Goal: Transaction & Acquisition: Purchase product/service

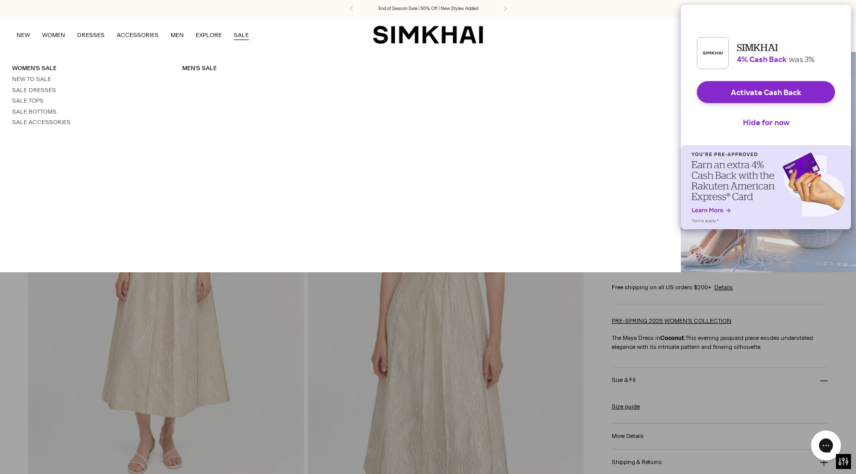
click at [241, 33] on link "SALE" at bounding box center [241, 35] width 15 height 22
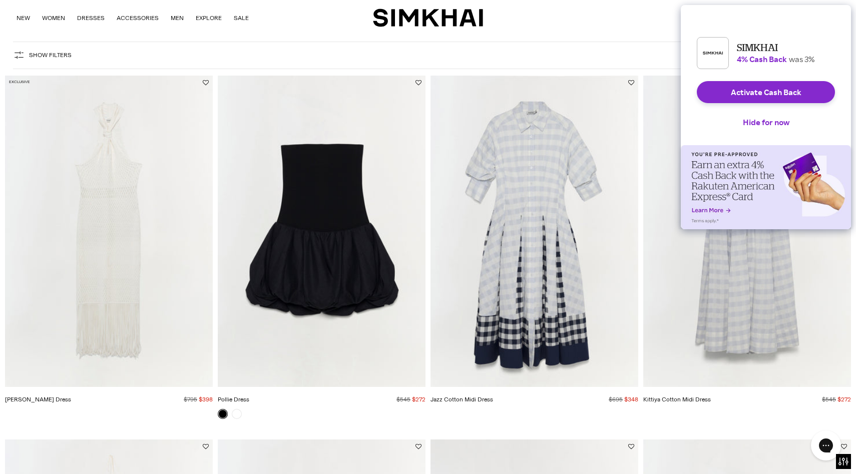
scroll to position [68, 0]
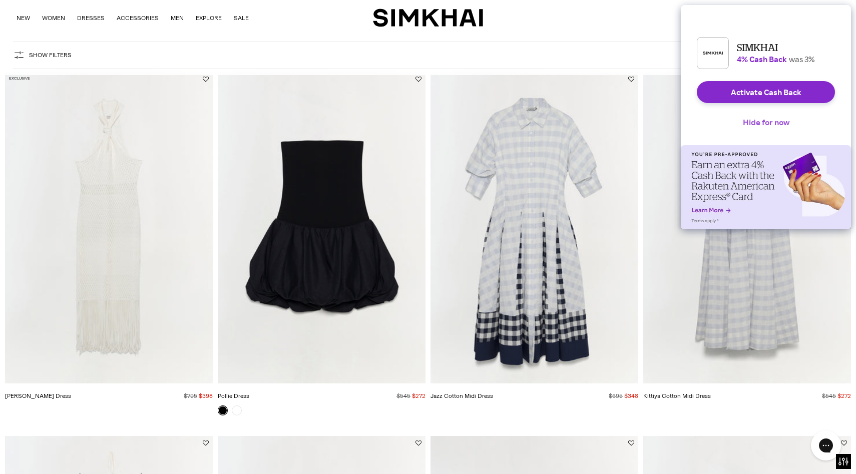
click at [756, 133] on button "Hide for now" at bounding box center [766, 122] width 63 height 22
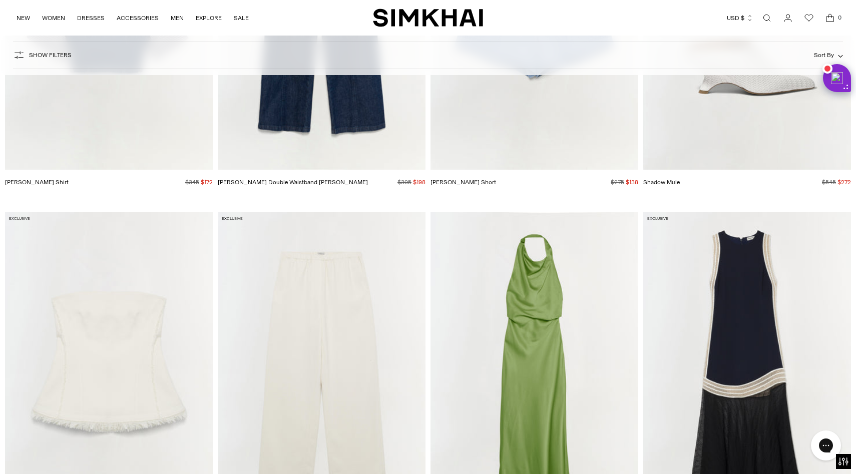
scroll to position [7894, 0]
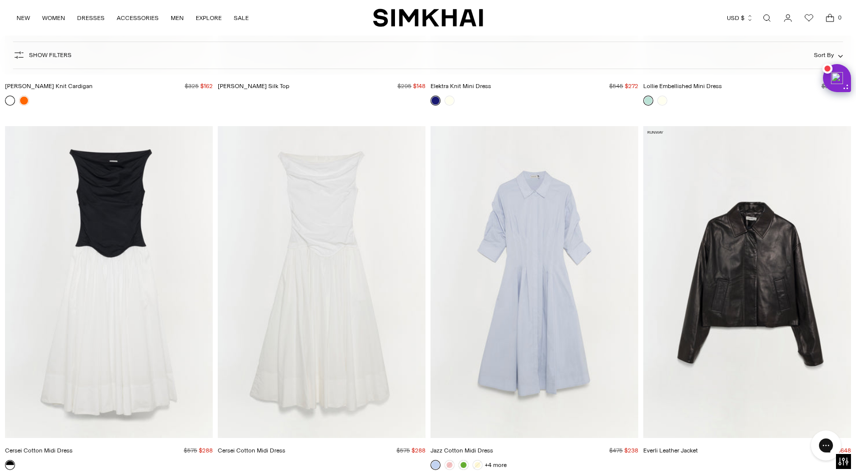
scroll to position [30715, 0]
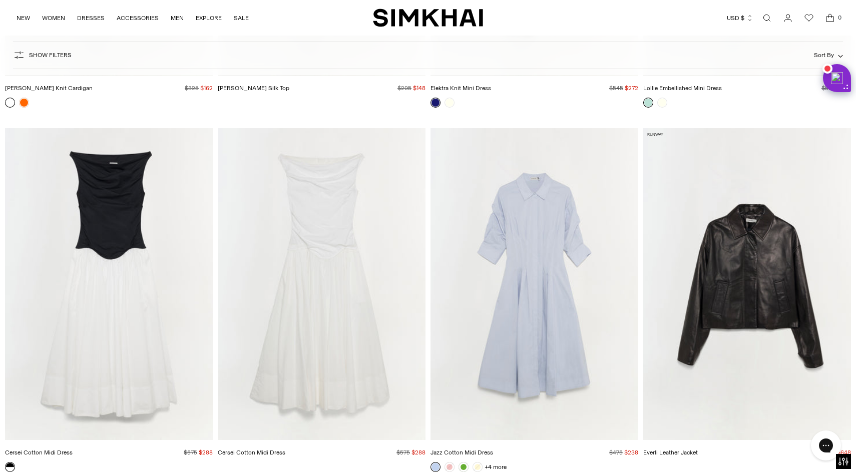
click at [0, 0] on img "Cersei Cotton Midi Dress" at bounding box center [0, 0] width 0 height 0
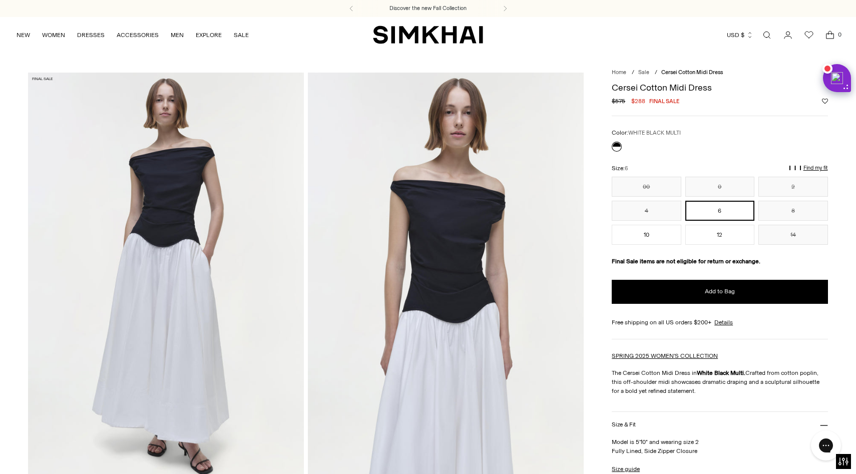
click at [436, 268] on img at bounding box center [446, 279] width 276 height 413
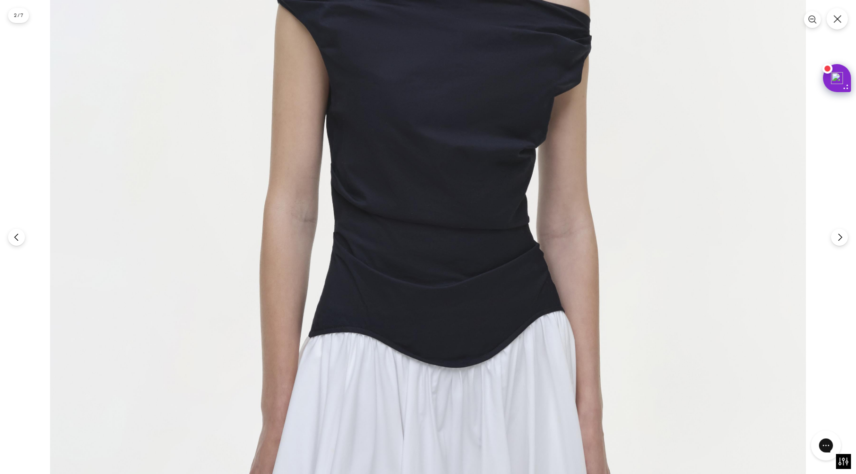
click at [448, 219] on img at bounding box center [428, 248] width 756 height 1133
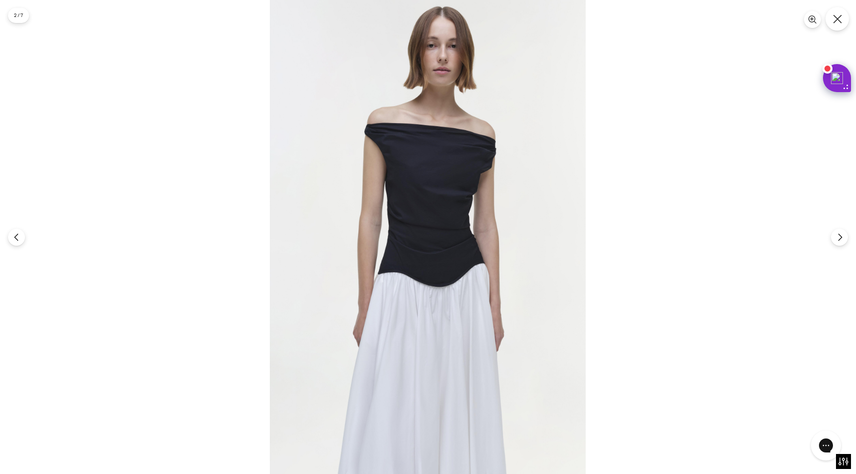
click at [834, 25] on button "Close" at bounding box center [837, 19] width 24 height 24
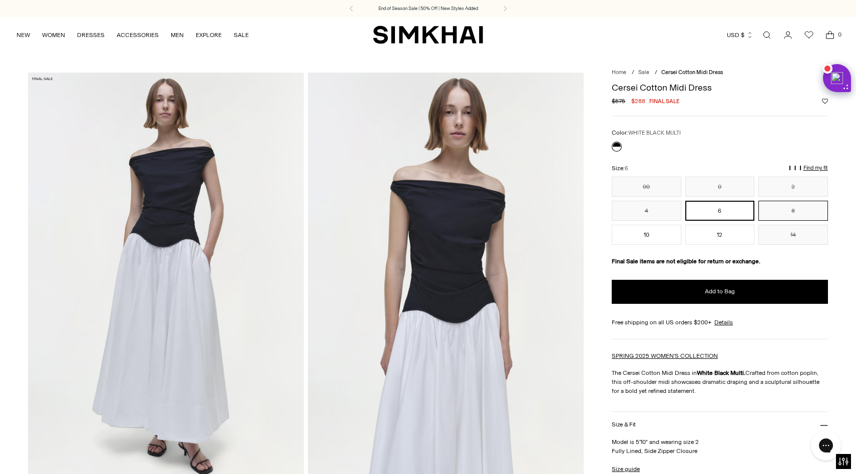
click at [791, 213] on button "8" at bounding box center [792, 211] width 69 height 20
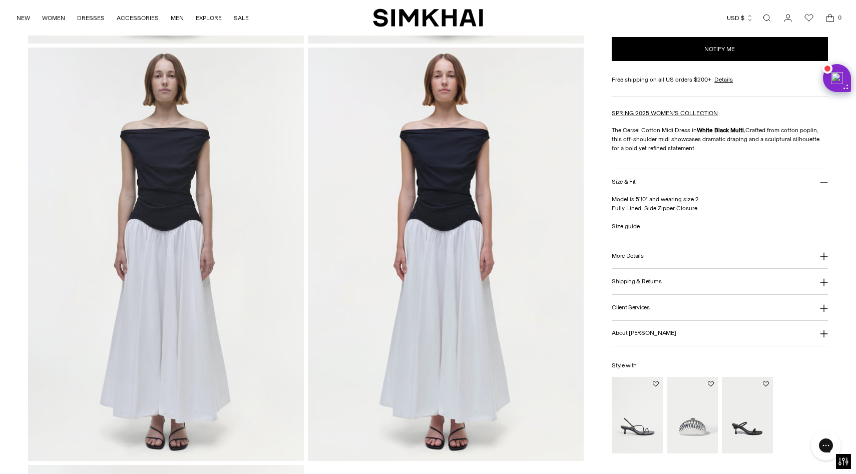
scroll to position [863, 0]
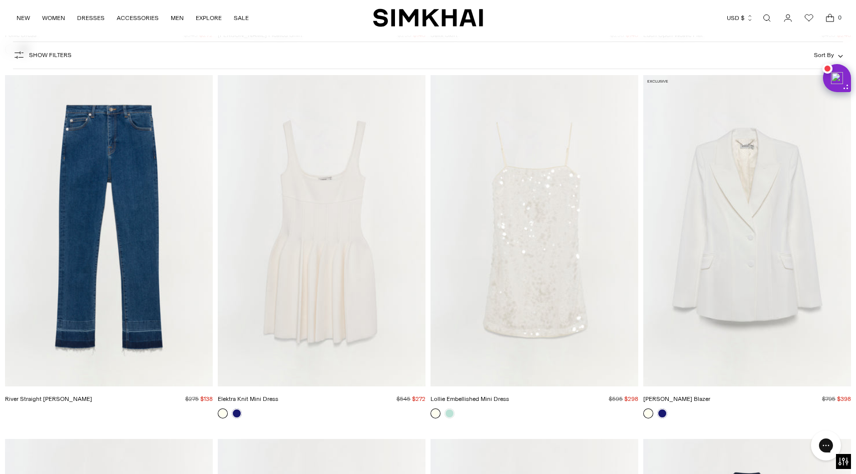
scroll to position [3948, 0]
